Goal: Information Seeking & Learning: Learn about a topic

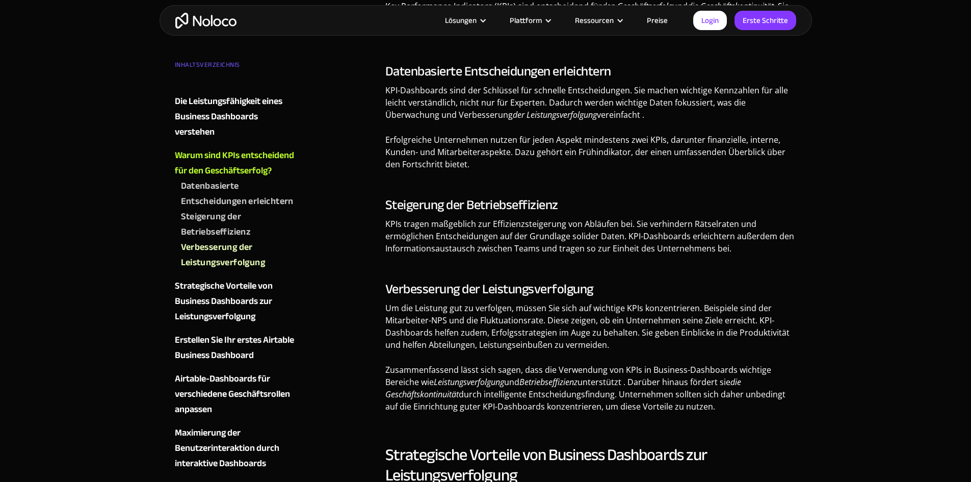
scroll to position [1836, 0]
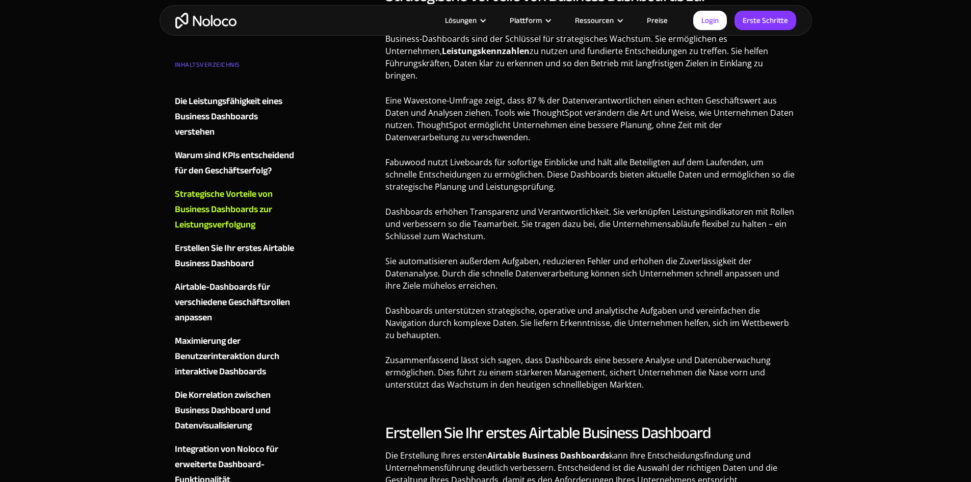
click at [662, 18] on font "Preise" at bounding box center [657, 20] width 21 height 14
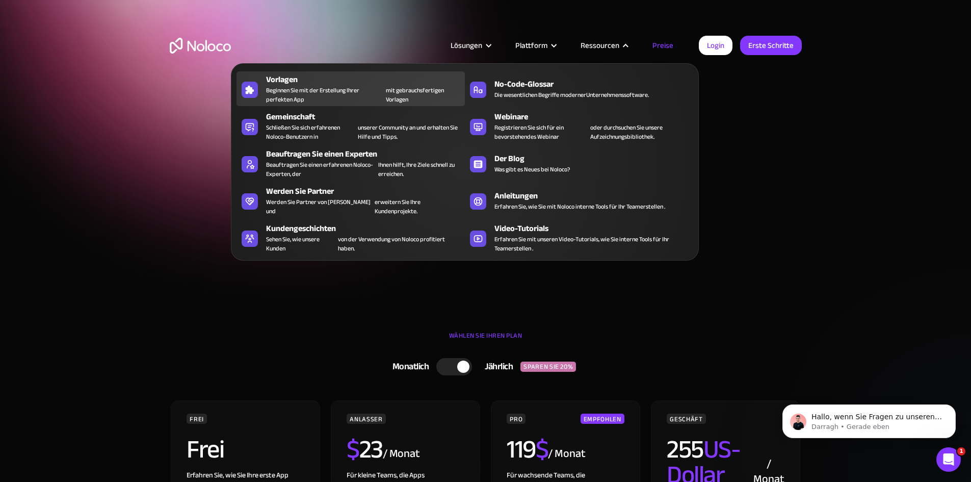
click at [287, 94] on font "Beginnen Sie mit der Erstellung Ihrer perfekten App" at bounding box center [312, 95] width 93 height 20
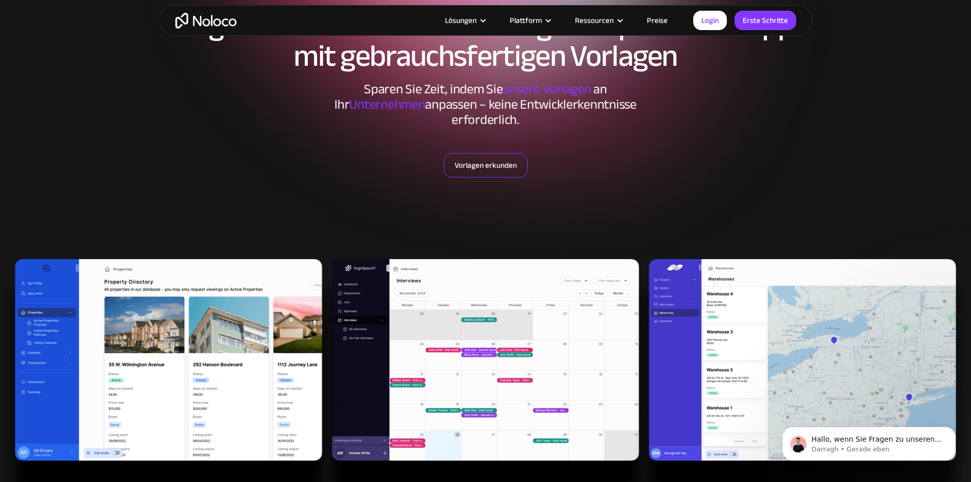
click at [482, 164] on font "Vorlagen erkunden" at bounding box center [486, 165] width 62 height 14
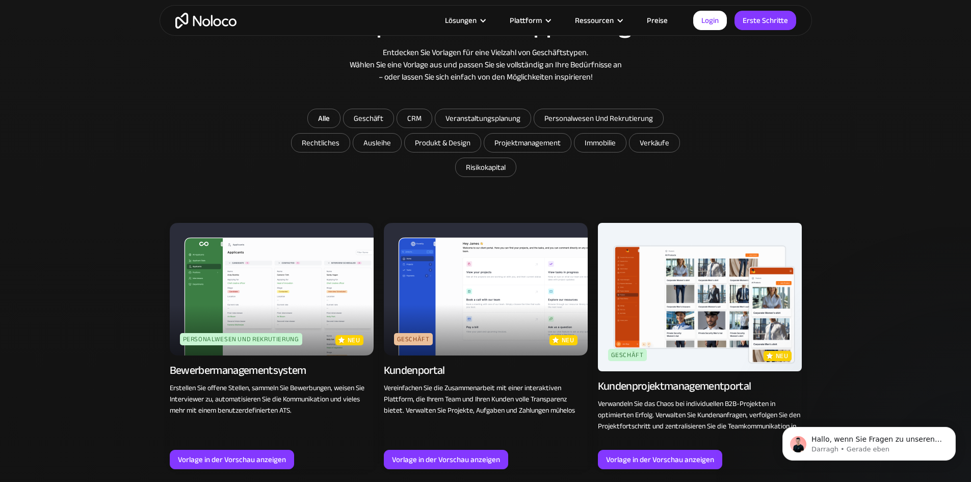
scroll to position [621, 0]
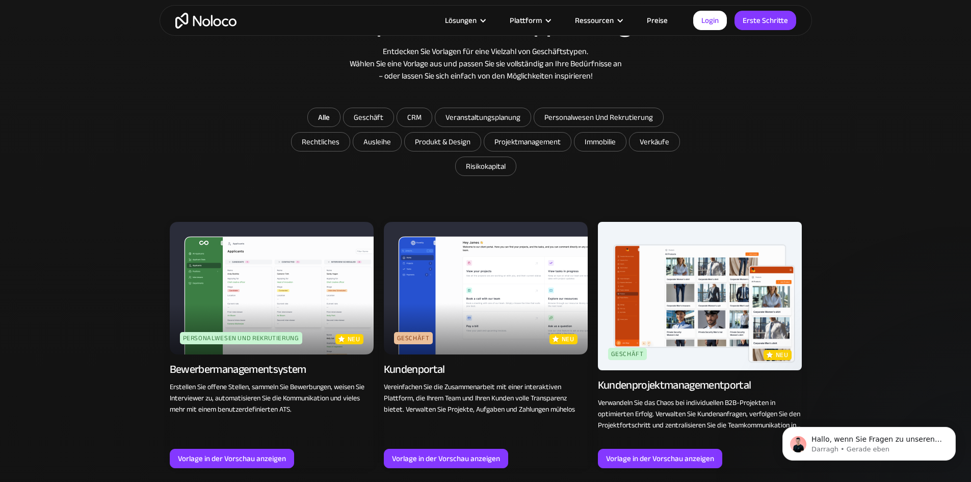
click at [309, 276] on img at bounding box center [272, 288] width 204 height 133
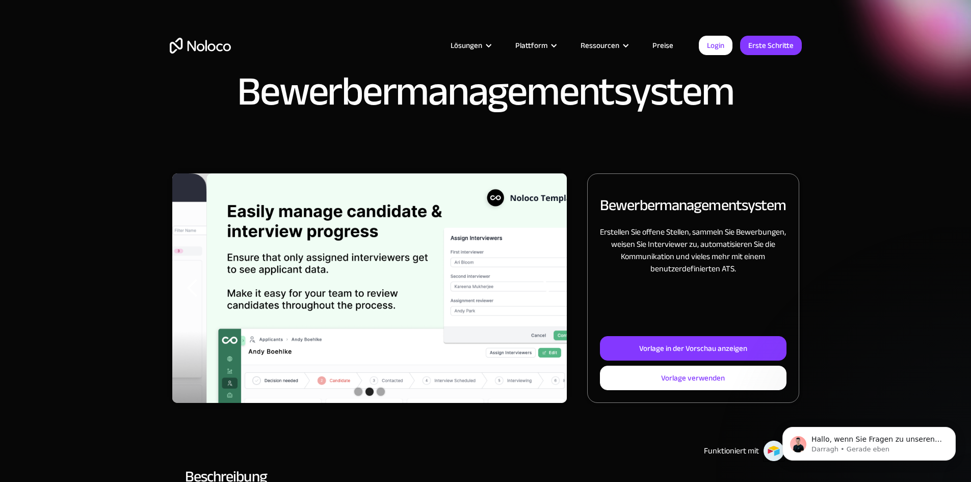
click at [360, 396] on div "Folie 1 von 3 anzeigen" at bounding box center [358, 392] width 8 height 8
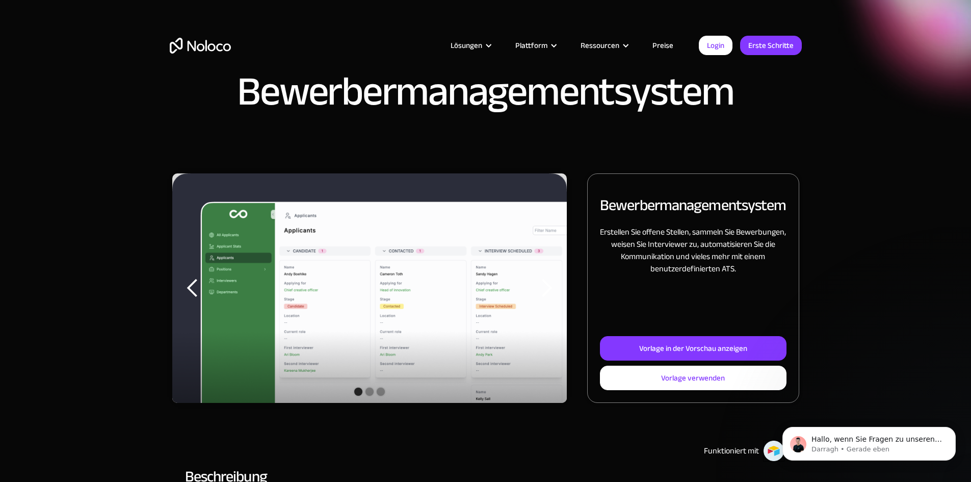
click at [371, 396] on div "Folie 2 von 3 anzeigen" at bounding box center [370, 392] width 8 height 8
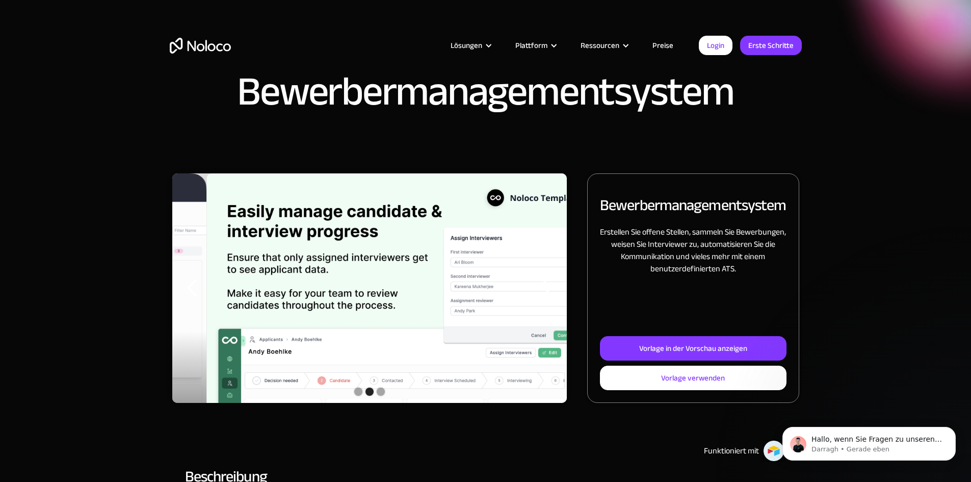
click at [382, 396] on div "Folie 3 von 3 anzeigen" at bounding box center [381, 392] width 8 height 8
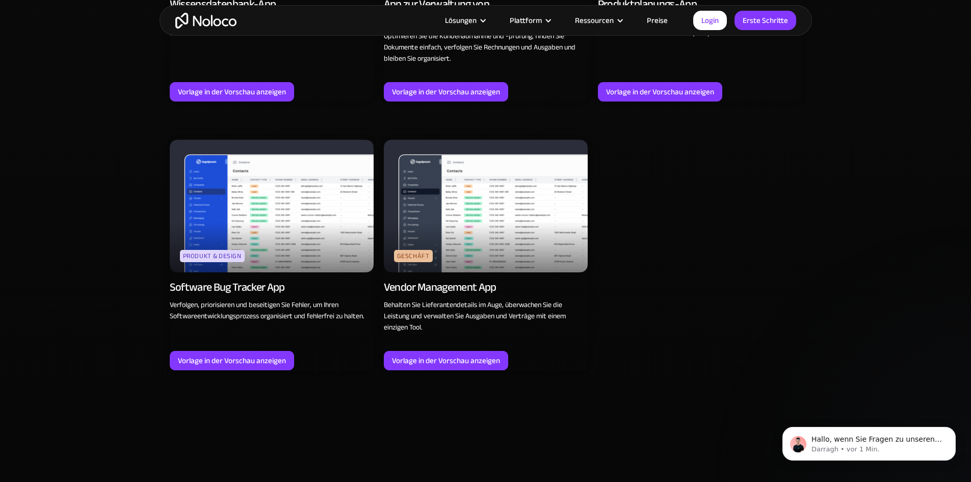
scroll to position [2951, 0]
